Goal: Task Accomplishment & Management: Manage account settings

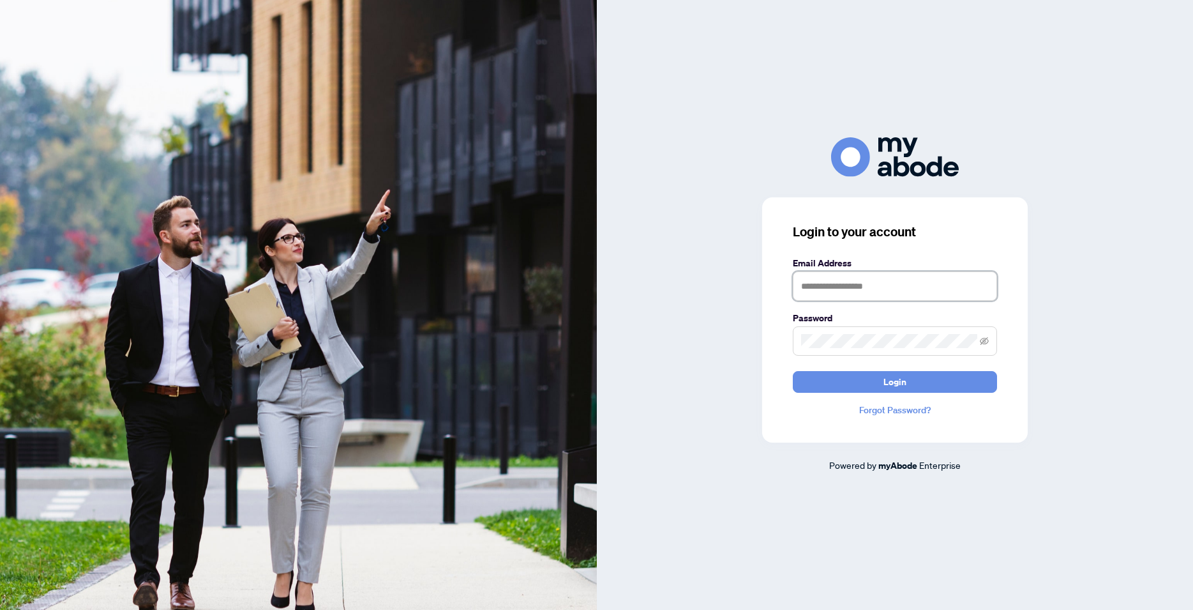
click at [823, 280] on input "text" at bounding box center [895, 285] width 204 height 29
type input "**********"
click at [793, 371] on button "Login" at bounding box center [895, 382] width 204 height 22
click at [979, 345] on span at bounding box center [895, 340] width 204 height 29
click at [989, 335] on span at bounding box center [895, 340] width 204 height 29
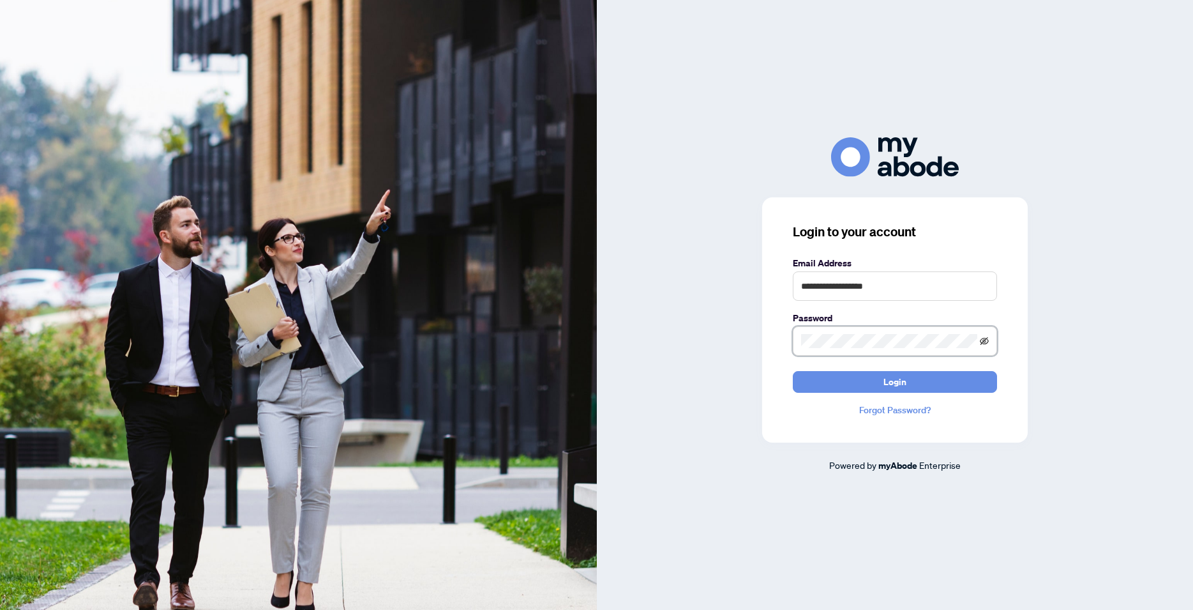
click at [982, 340] on icon "eye-invisible" at bounding box center [984, 340] width 9 height 9
click at [793, 371] on button "Login" at bounding box center [895, 382] width 204 height 22
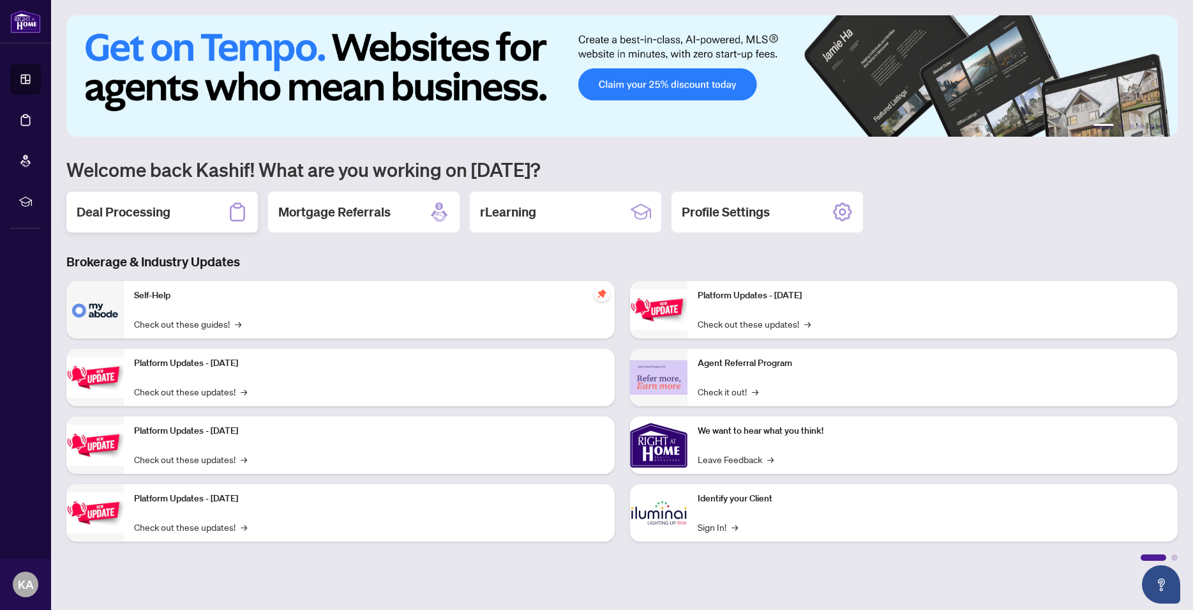
click at [109, 199] on div "Deal Processing" at bounding box center [161, 211] width 191 height 41
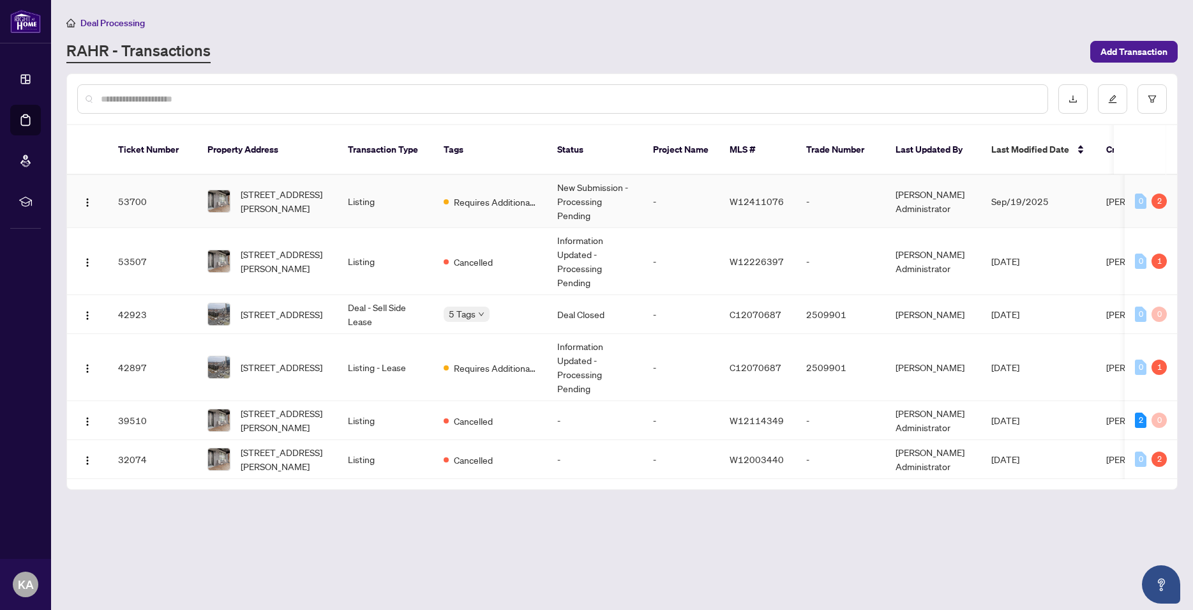
click at [1161, 193] on div "2" at bounding box center [1158, 200] width 15 height 15
click at [1113, 195] on span "[PERSON_NAME]" at bounding box center [1140, 200] width 69 height 11
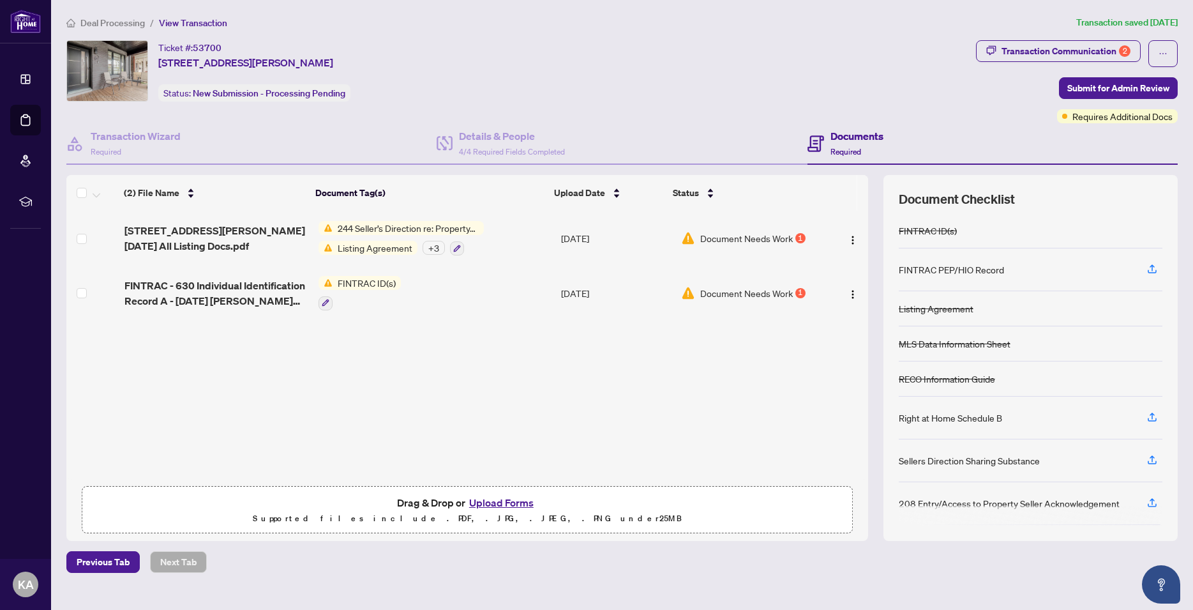
click at [750, 235] on span "Document Needs Work" at bounding box center [746, 238] width 93 height 14
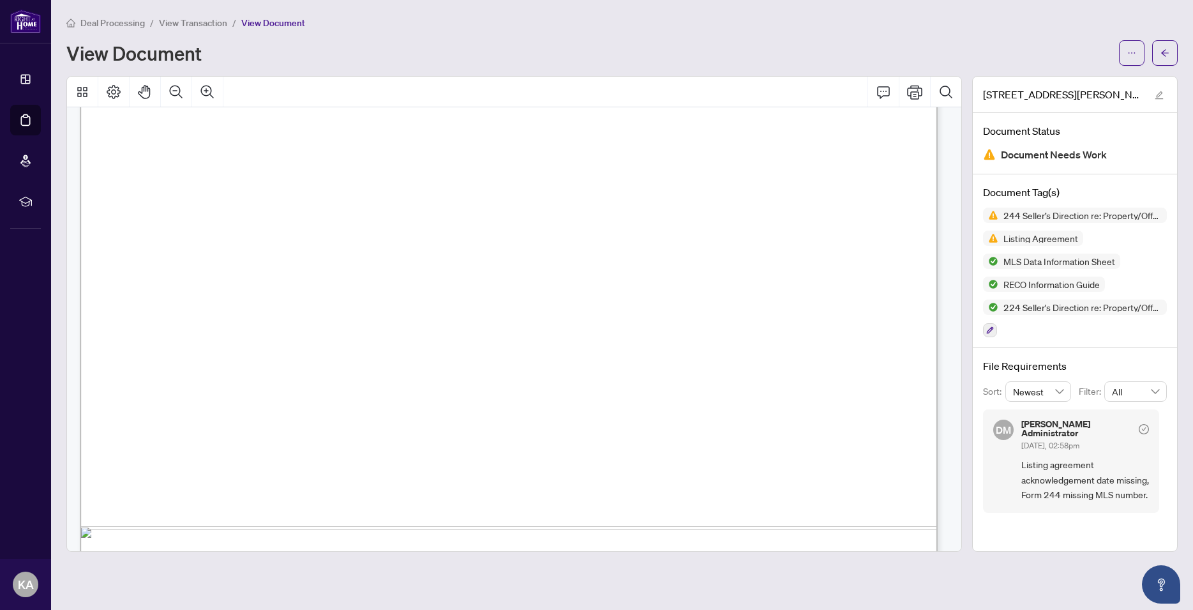
scroll to position [2815, 0]
click at [887, 95] on icon "Comment" at bounding box center [883, 92] width 13 height 12
click at [867, 27] on div "Deal Processing / View Transaction / View Document" at bounding box center [621, 22] width 1111 height 15
click at [1155, 392] on span "All" at bounding box center [1135, 391] width 47 height 19
click at [1021, 476] on span "Listing agreement acknowledgement date missing, Form 244 missing MLS number." at bounding box center [1085, 479] width 128 height 45
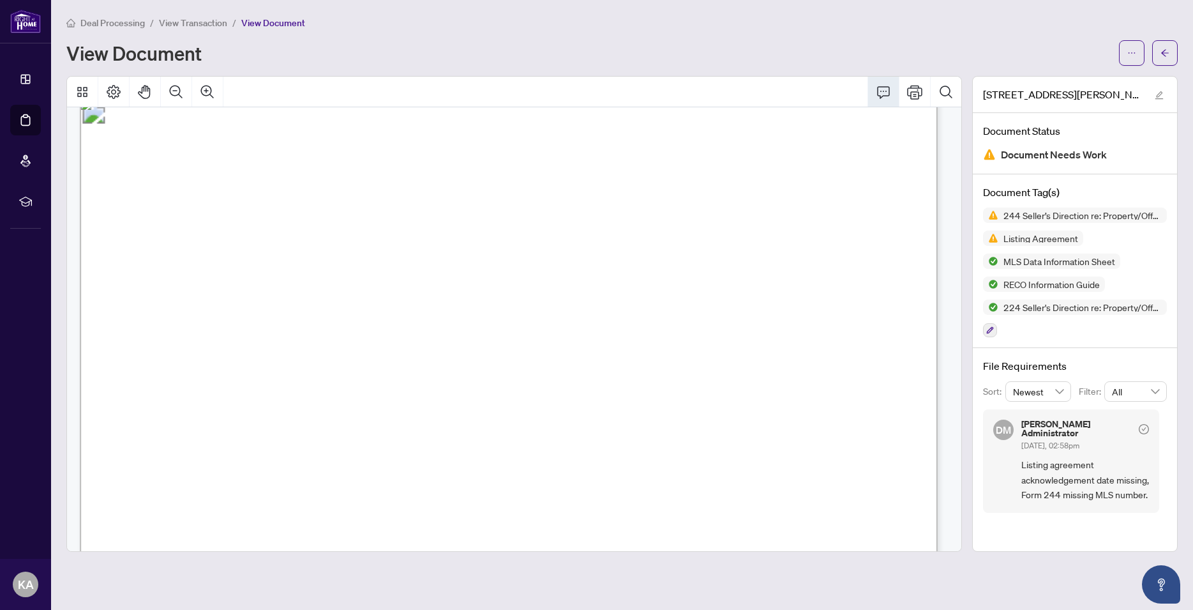
scroll to position [37559, 0]
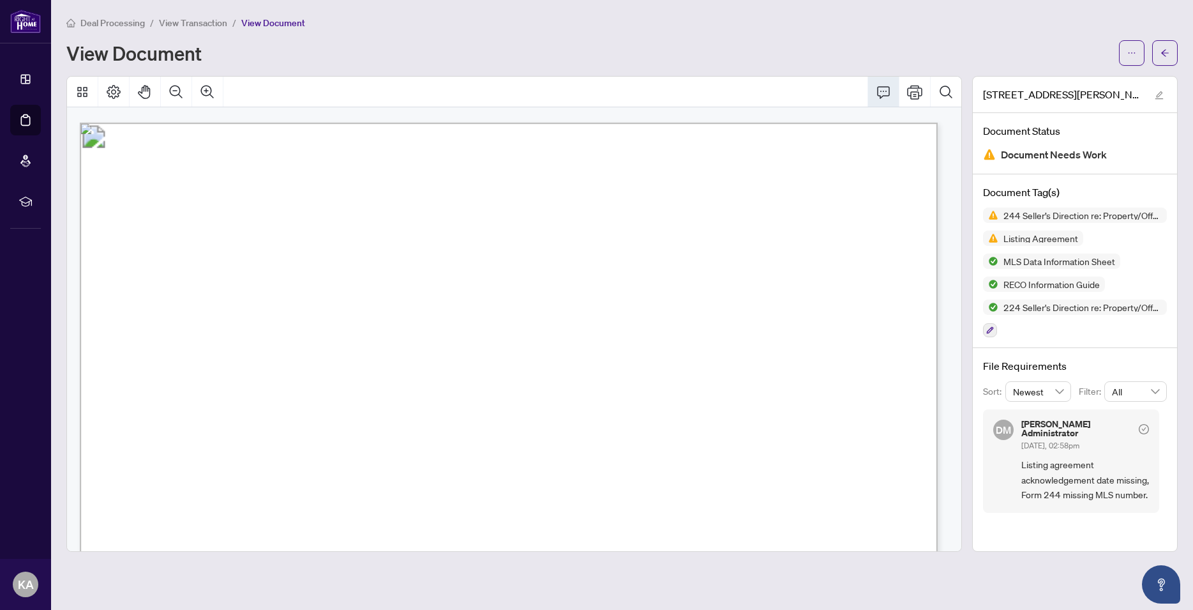
click at [184, 20] on span "View Transaction" at bounding box center [193, 22] width 68 height 11
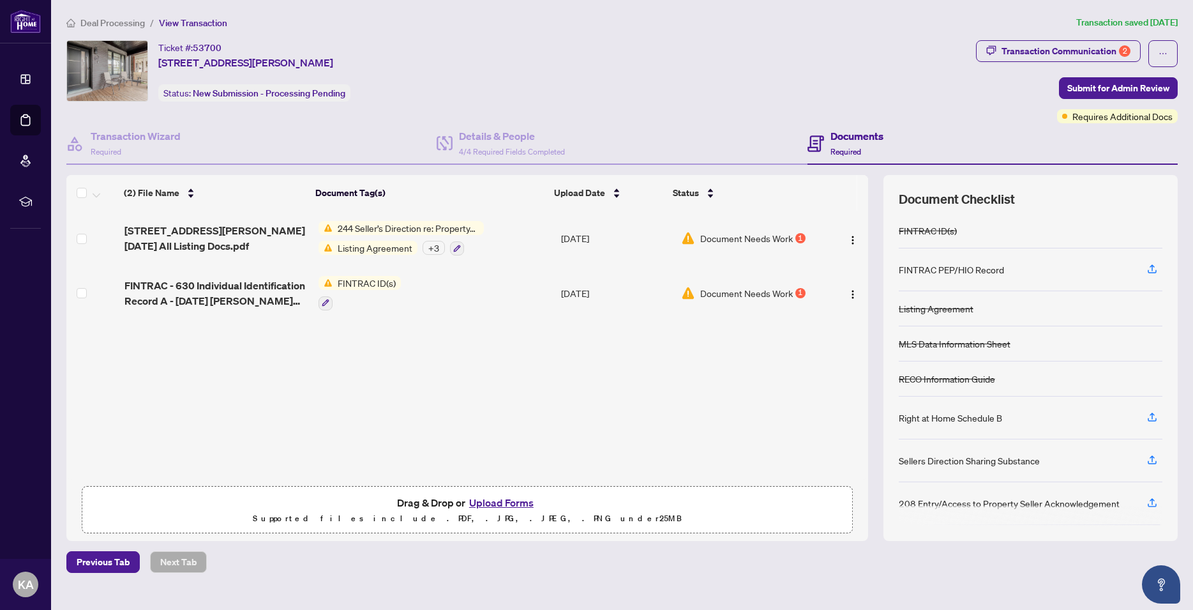
click at [105, 26] on span "Deal Processing" at bounding box center [112, 22] width 64 height 11
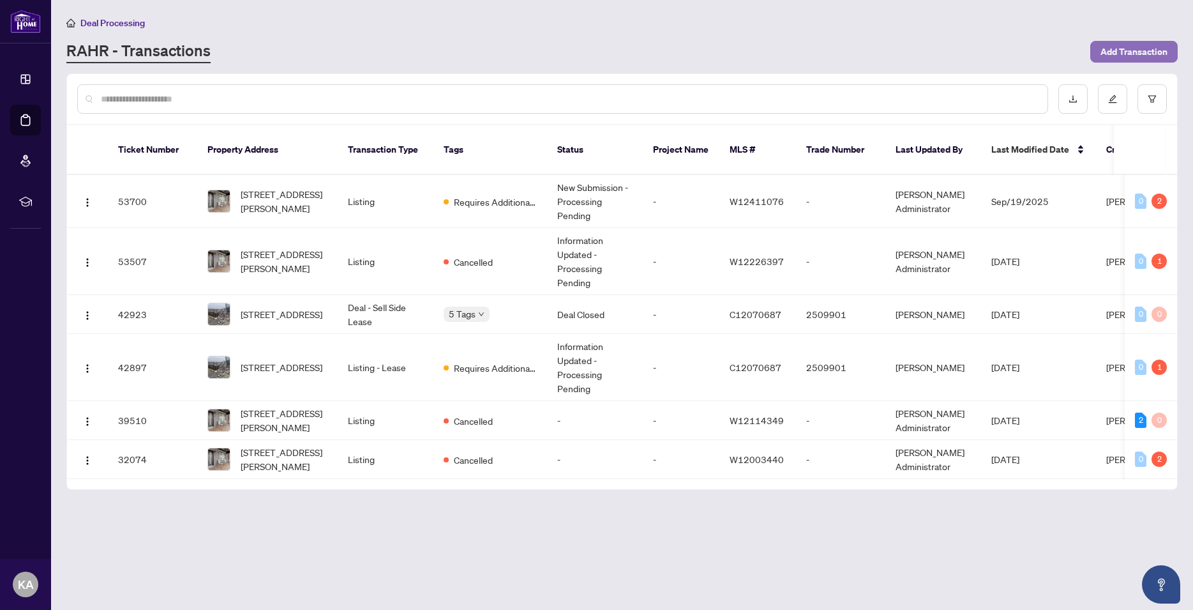
click at [1160, 53] on span "Add Transaction" at bounding box center [1133, 51] width 67 height 20
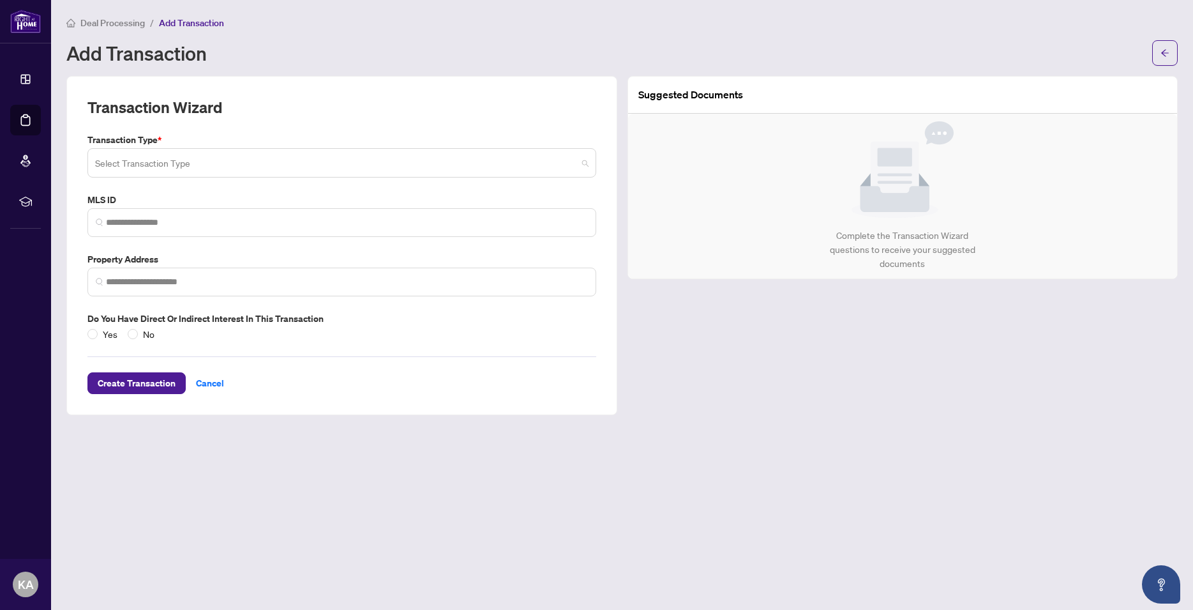
click at [130, 164] on input "search" at bounding box center [336, 165] width 482 height 28
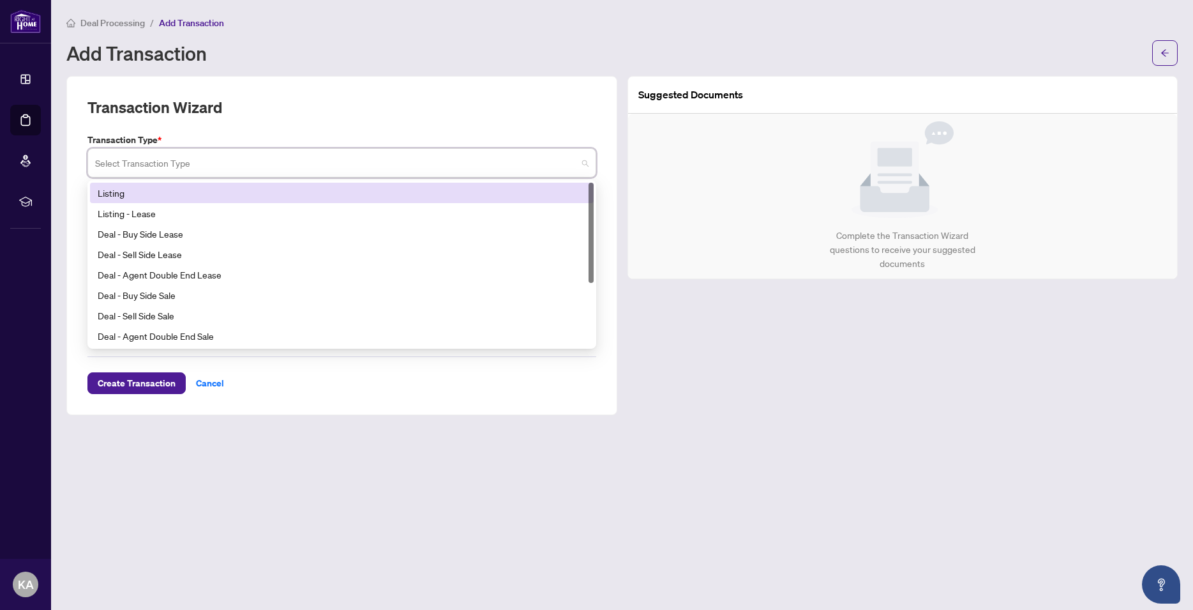
click at [347, 99] on div "Transaction Wizard" at bounding box center [341, 115] width 509 height 36
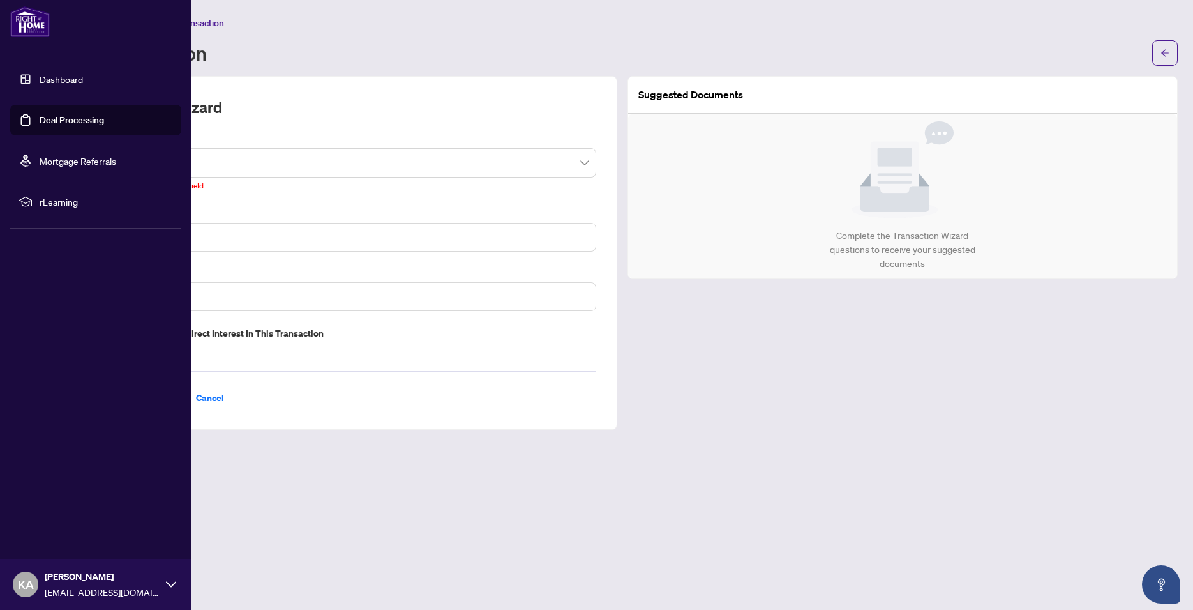
click at [53, 79] on link "Dashboard" at bounding box center [61, 78] width 43 height 11
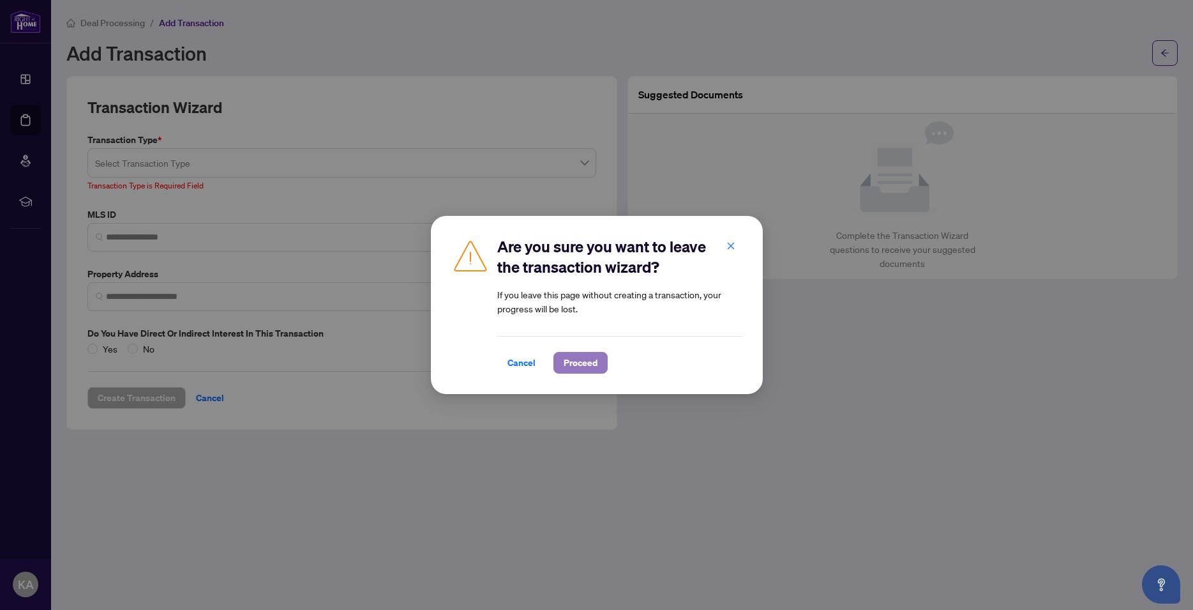
click at [587, 359] on span "Proceed" at bounding box center [581, 362] width 34 height 20
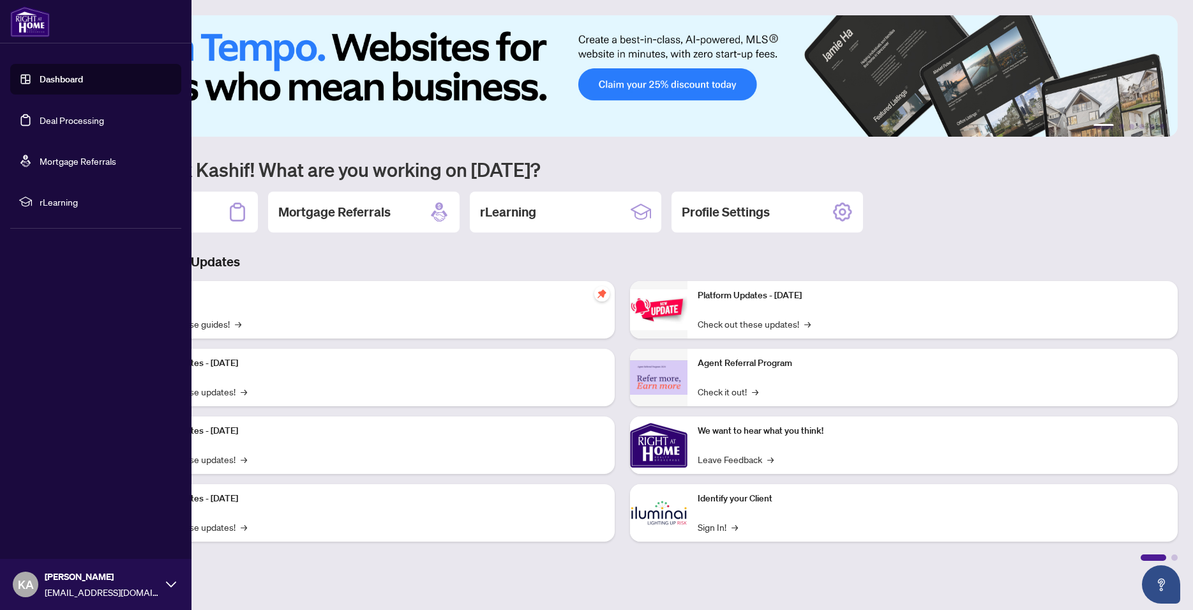
click at [49, 77] on link "Dashboard" at bounding box center [61, 78] width 43 height 11
